Goal: Navigation & Orientation: Find specific page/section

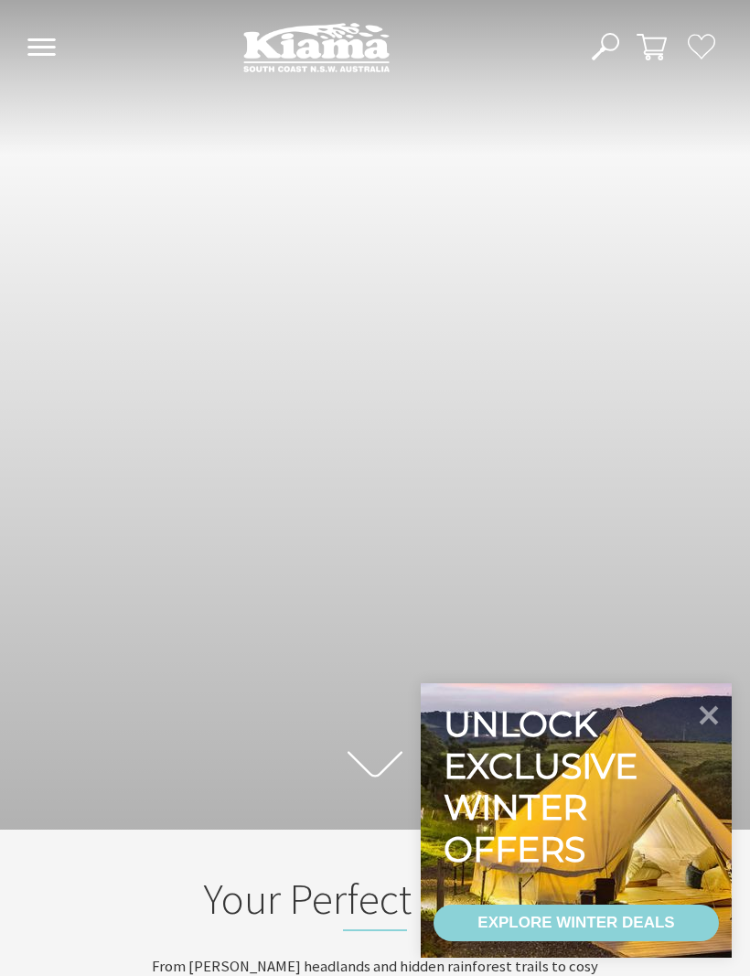
scroll to position [248, 737]
click at [708, 712] on icon at bounding box center [709, 715] width 19 height 19
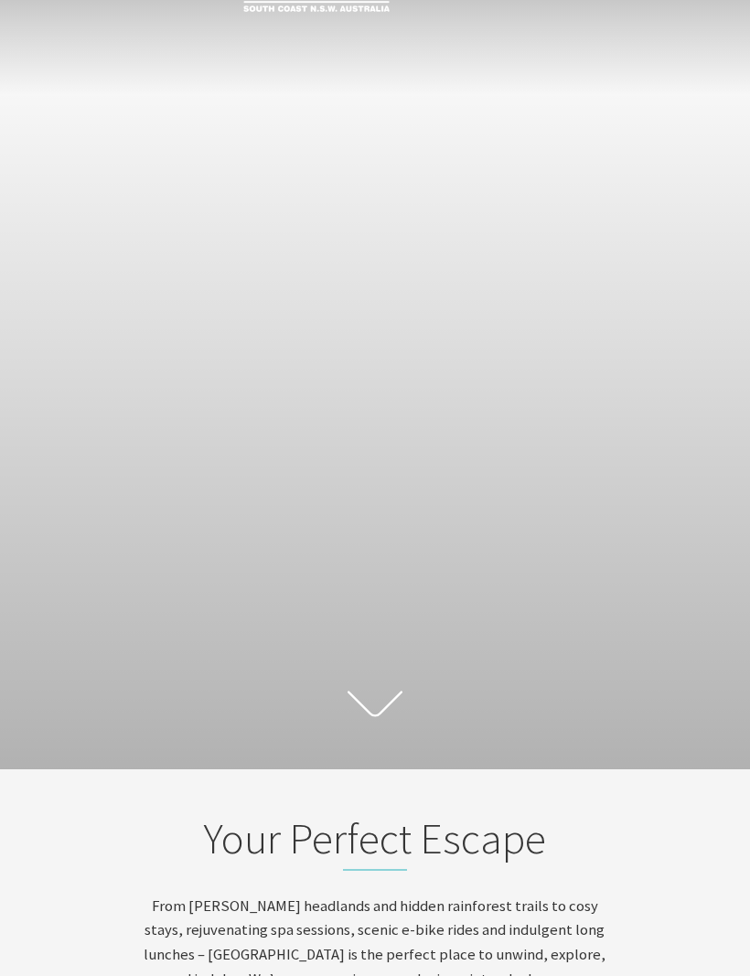
scroll to position [0, 0]
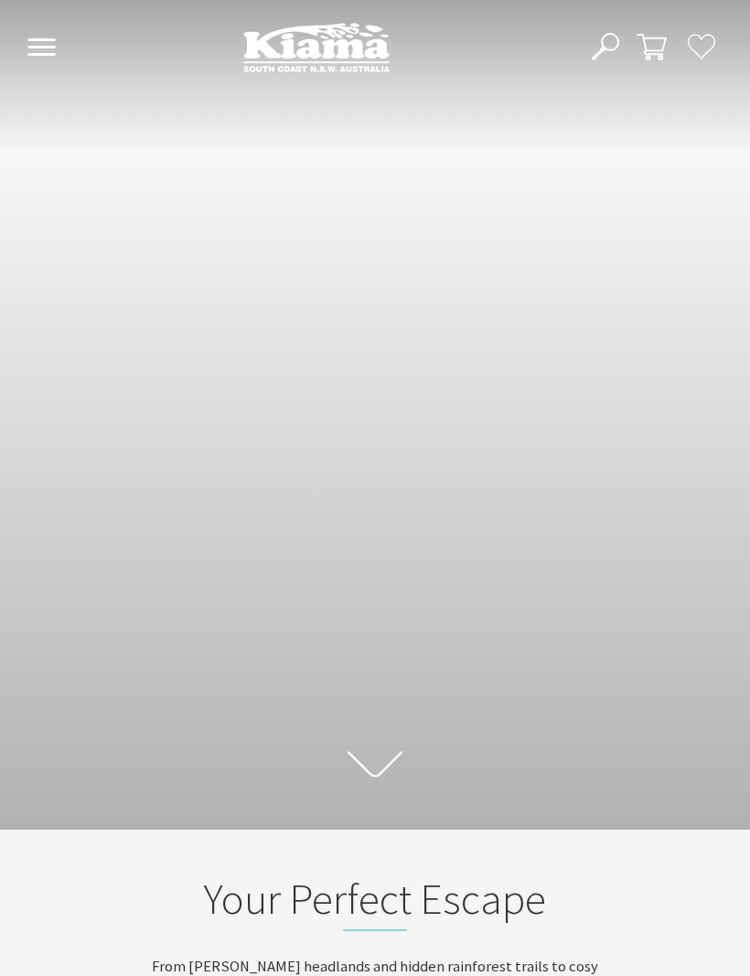
click at [42, 49] on use at bounding box center [41, 46] width 28 height 17
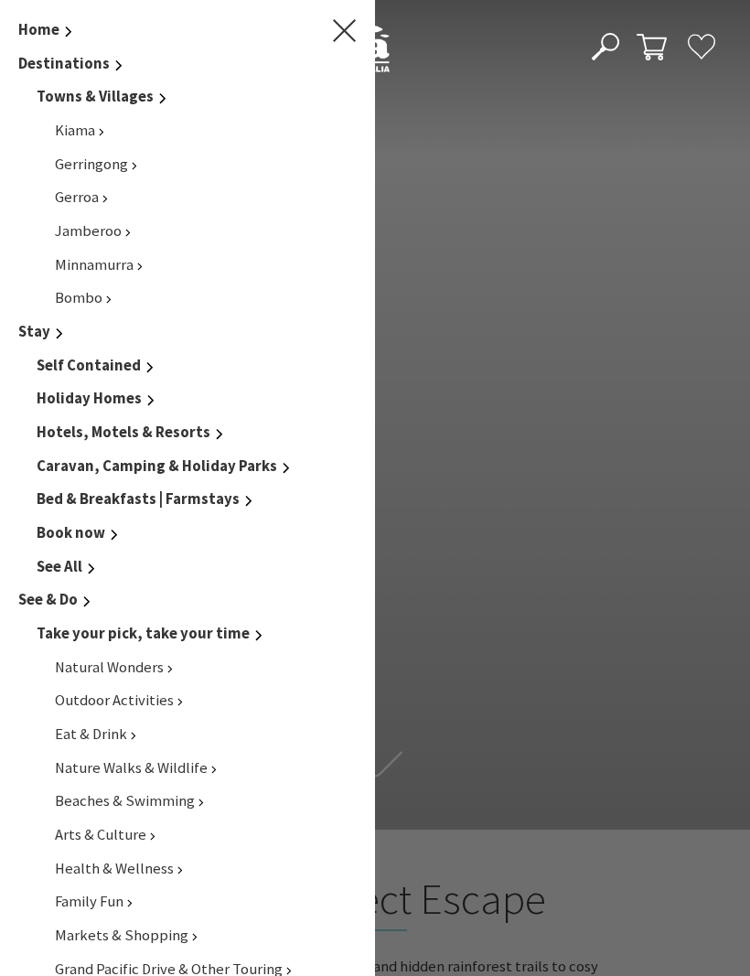
click at [81, 136] on span "Kiama" at bounding box center [75, 130] width 40 height 19
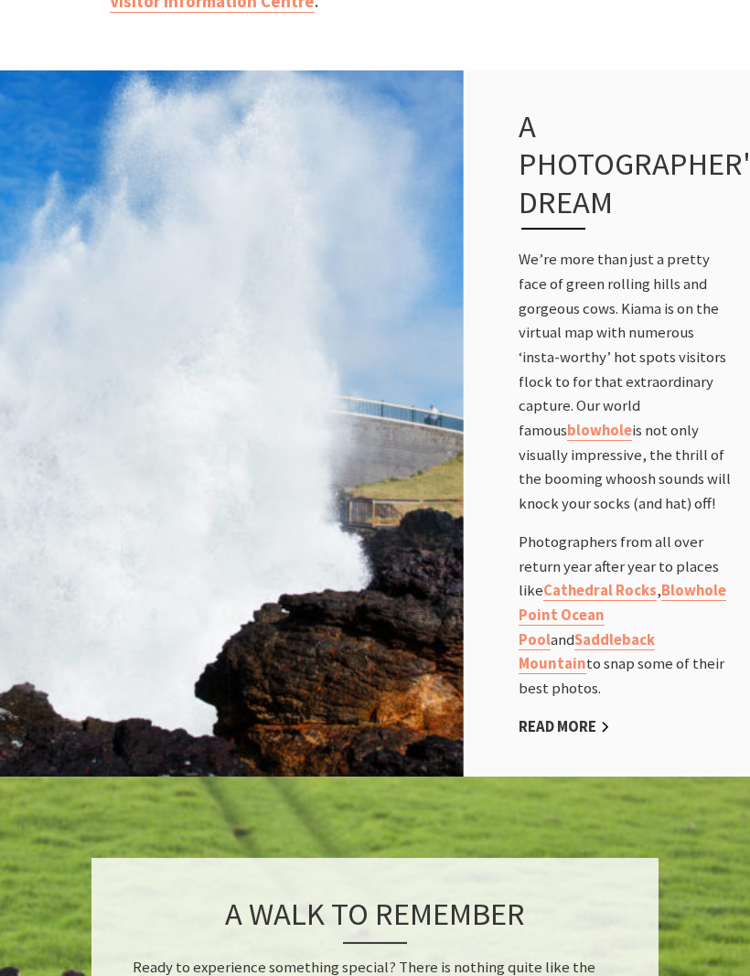
scroll to position [1269, 0]
click at [618, 594] on link "Cathedral Rocks" at bounding box center [600, 591] width 113 height 20
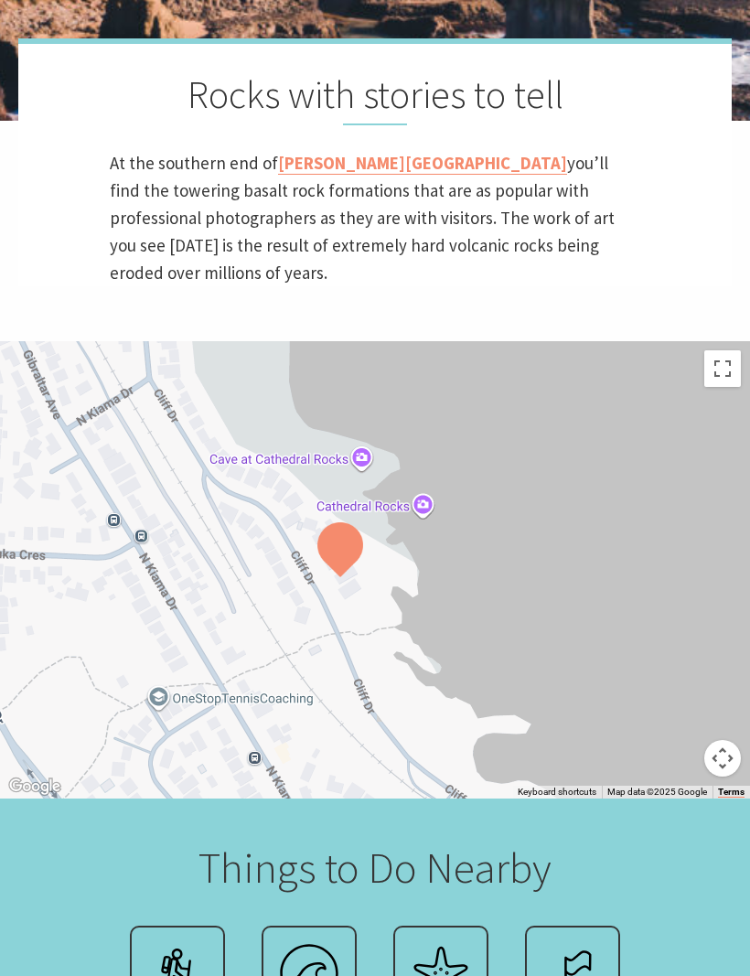
scroll to position [614, 0]
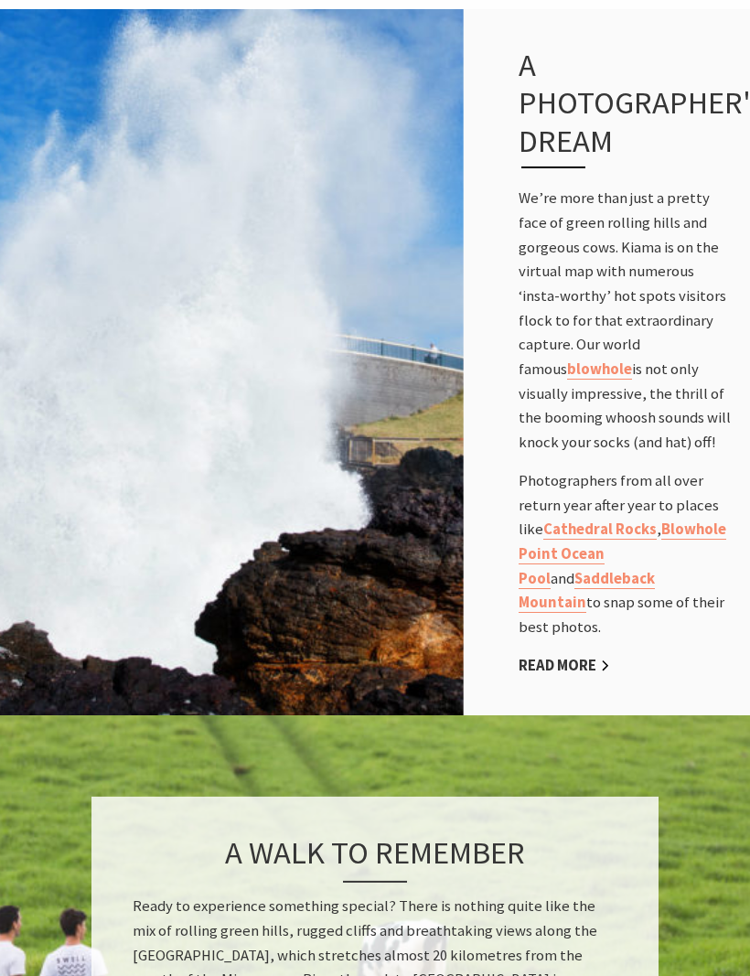
scroll to position [456, 739]
click at [585, 583] on link "Saddleback Mountain" at bounding box center [587, 591] width 136 height 45
